Goal: Task Accomplishment & Management: Use online tool/utility

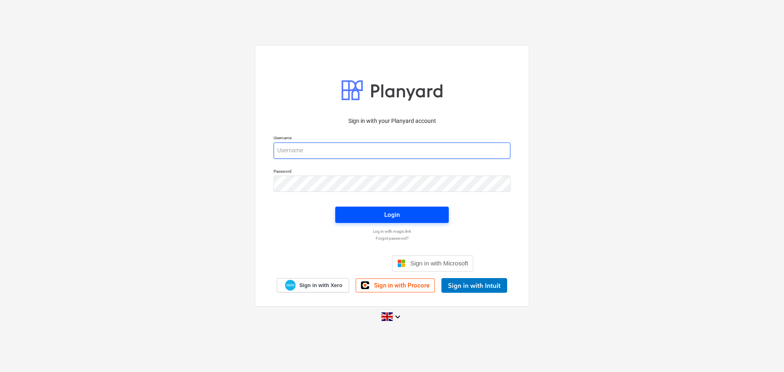
type input "[PERSON_NAME][EMAIL_ADDRESS][DOMAIN_NAME]"
click at [399, 221] on button "Login" at bounding box center [392, 215] width 114 height 16
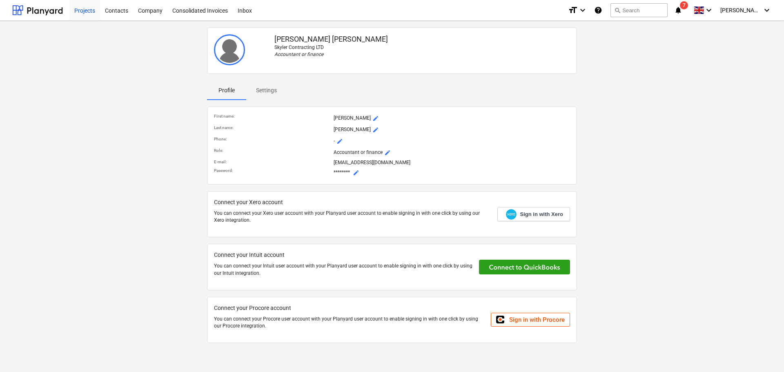
click at [92, 6] on div "Projects" at bounding box center [84, 10] width 31 height 21
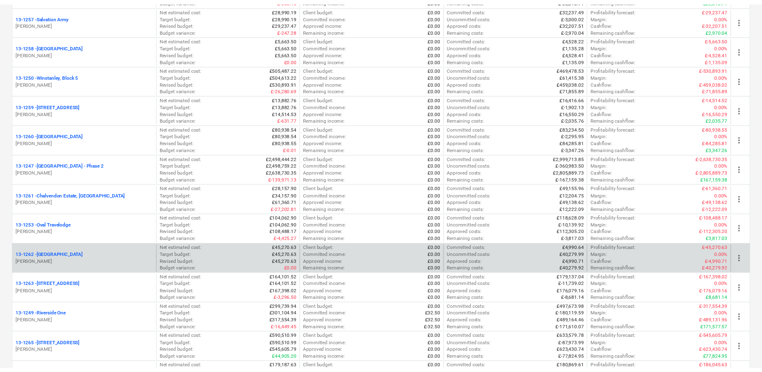
scroll to position [490, 0]
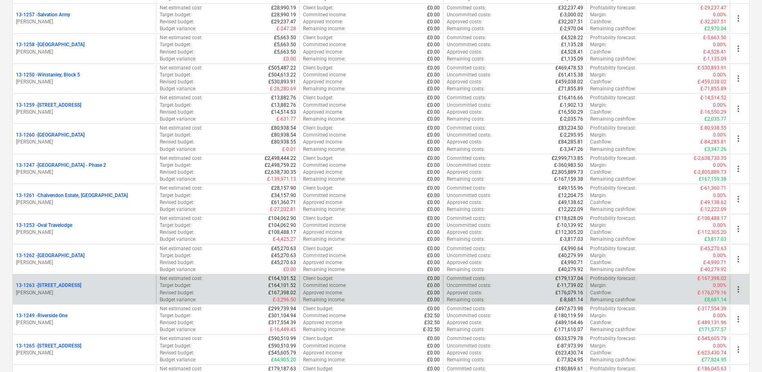
click at [81, 285] on p "13-1263 - [STREET_ADDRESS]" at bounding box center [48, 285] width 65 height 7
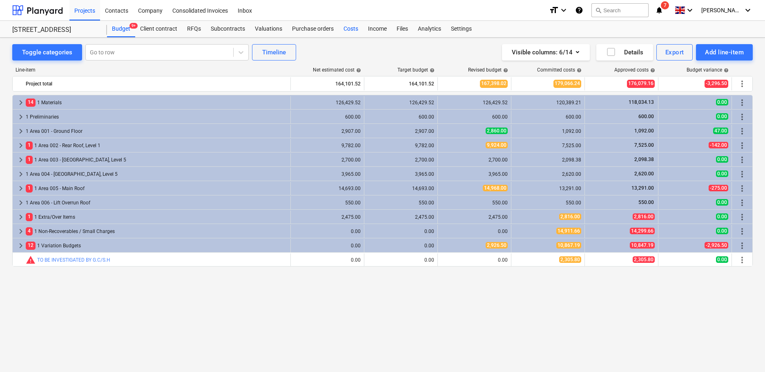
click at [348, 27] on div "Costs" at bounding box center [351, 29] width 25 height 16
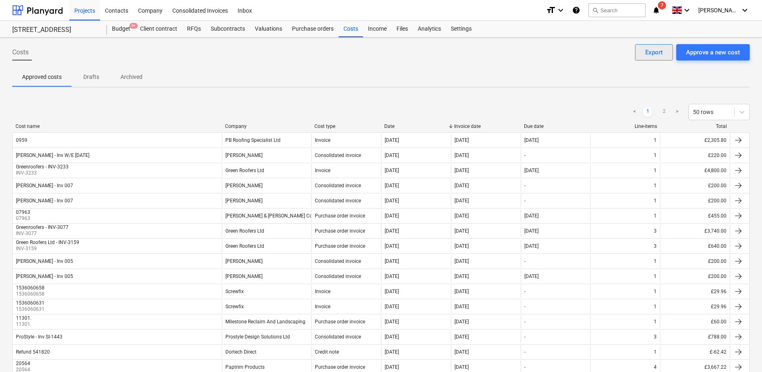
click at [657, 50] on div "Export" at bounding box center [654, 52] width 18 height 11
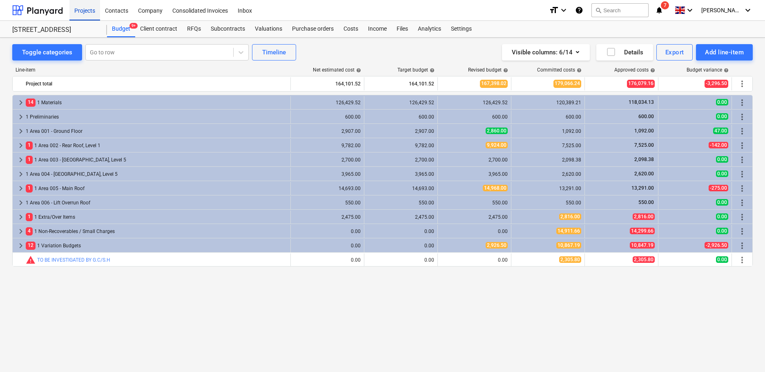
click at [83, 11] on div "Projects" at bounding box center [84, 10] width 31 height 21
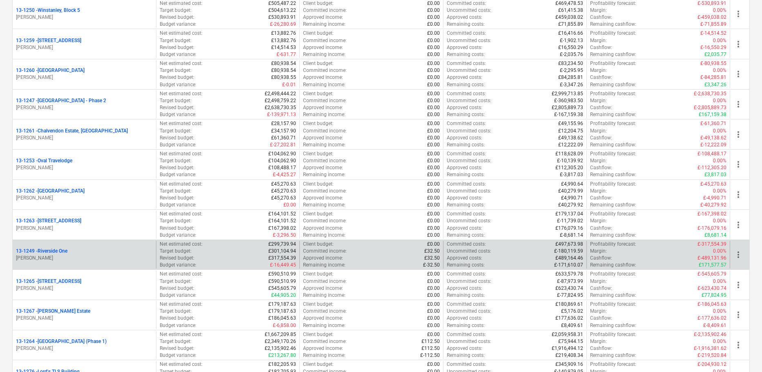
scroll to position [572, 0]
